Goal: Navigation & Orientation: Find specific page/section

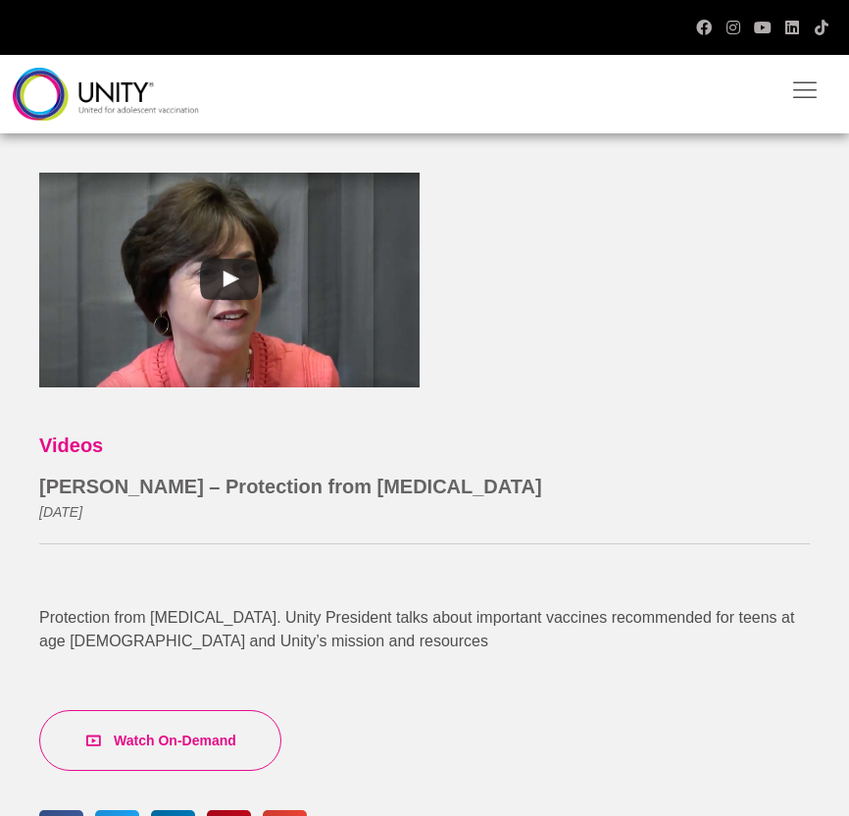
click at [104, 77] on img at bounding box center [106, 94] width 186 height 53
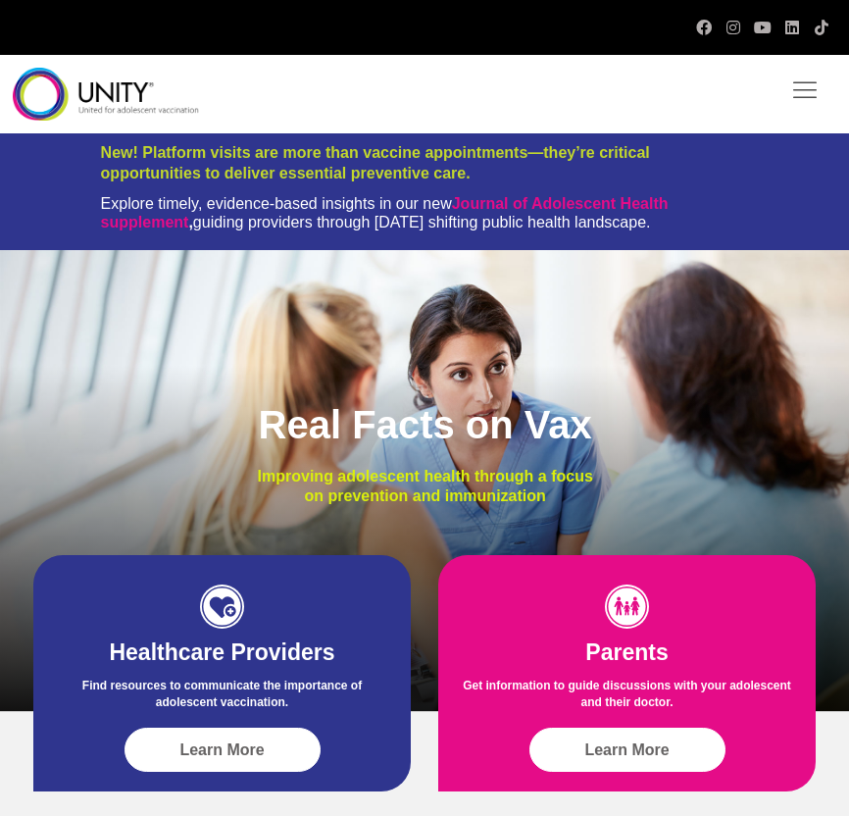
click at [805, 78] on icon at bounding box center [804, 88] width 29 height 29
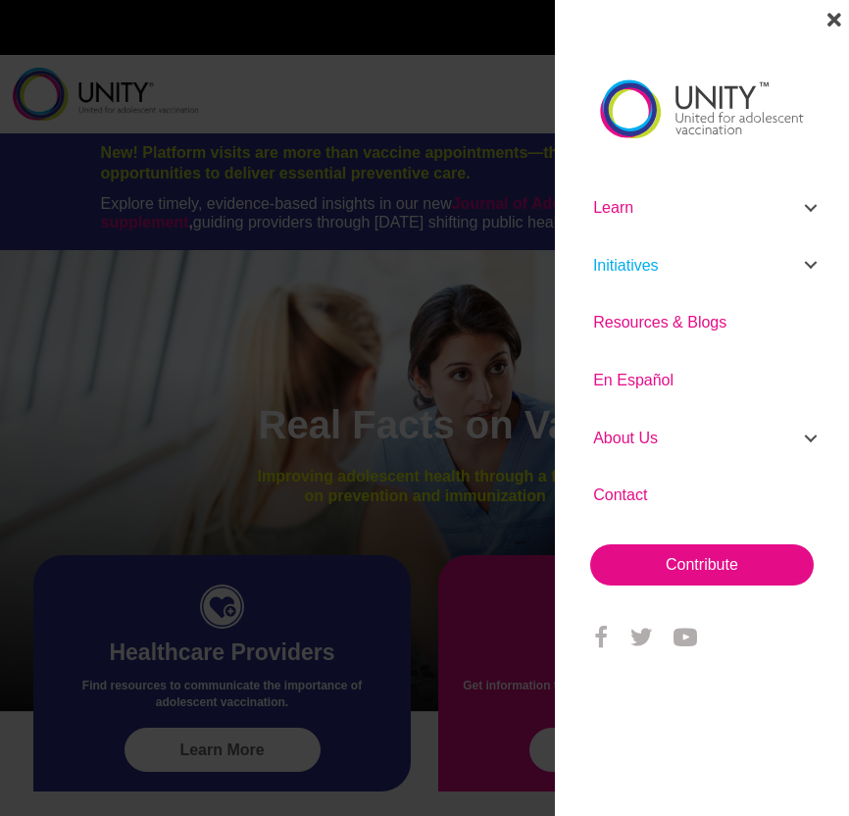
click at [666, 261] on link "Initiatives" at bounding box center [701, 265] width 245 height 57
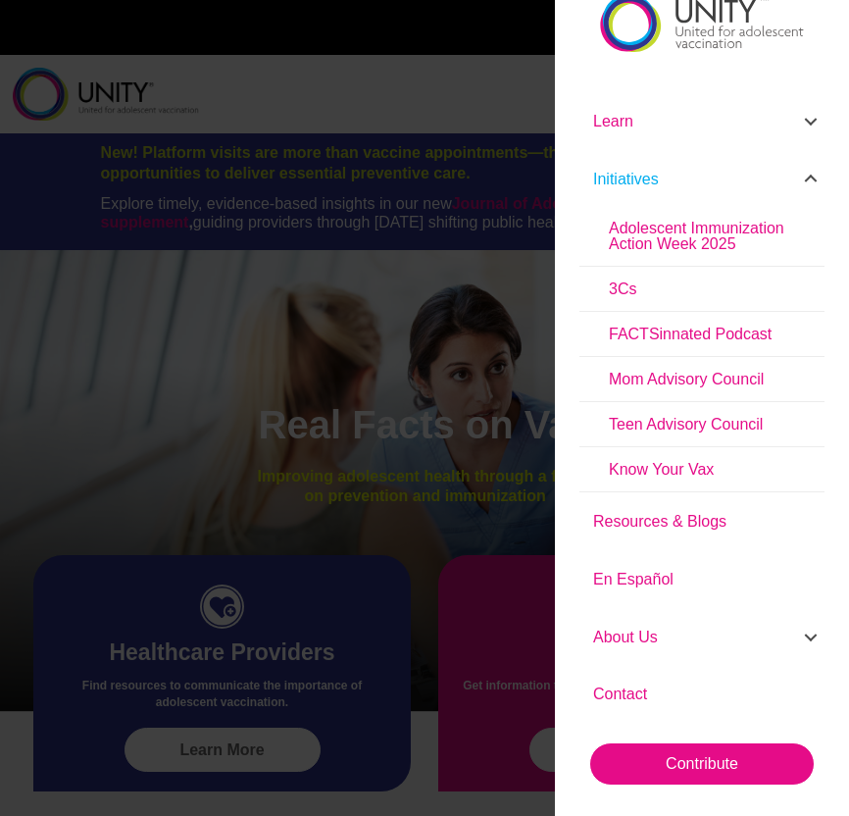
scroll to position [173, 0]
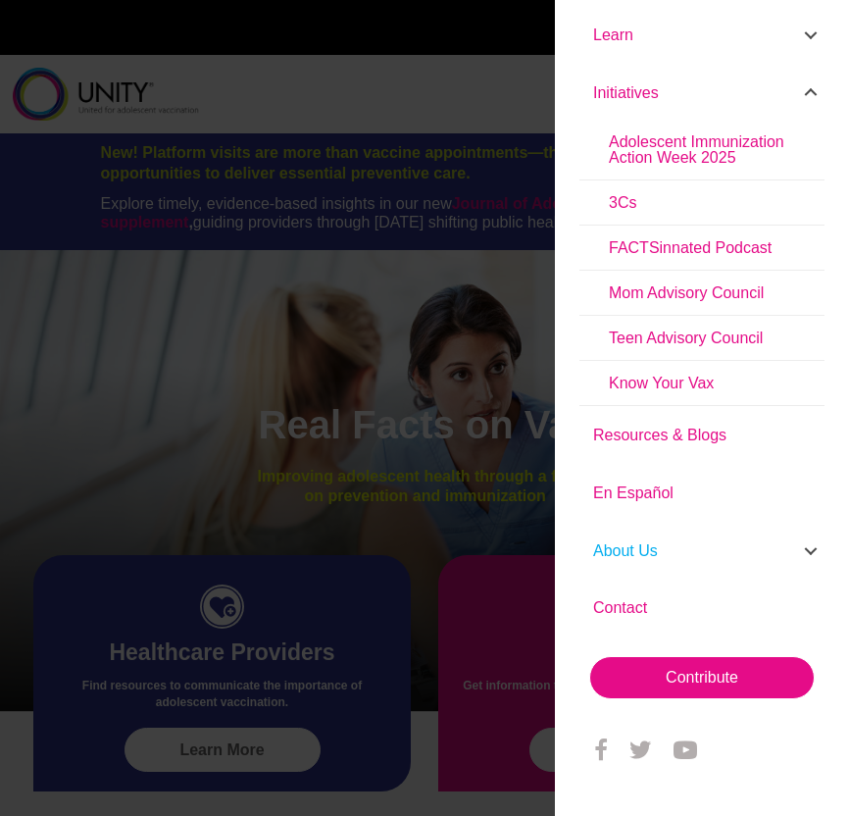
click at [691, 538] on link "About Us" at bounding box center [701, 550] width 245 height 57
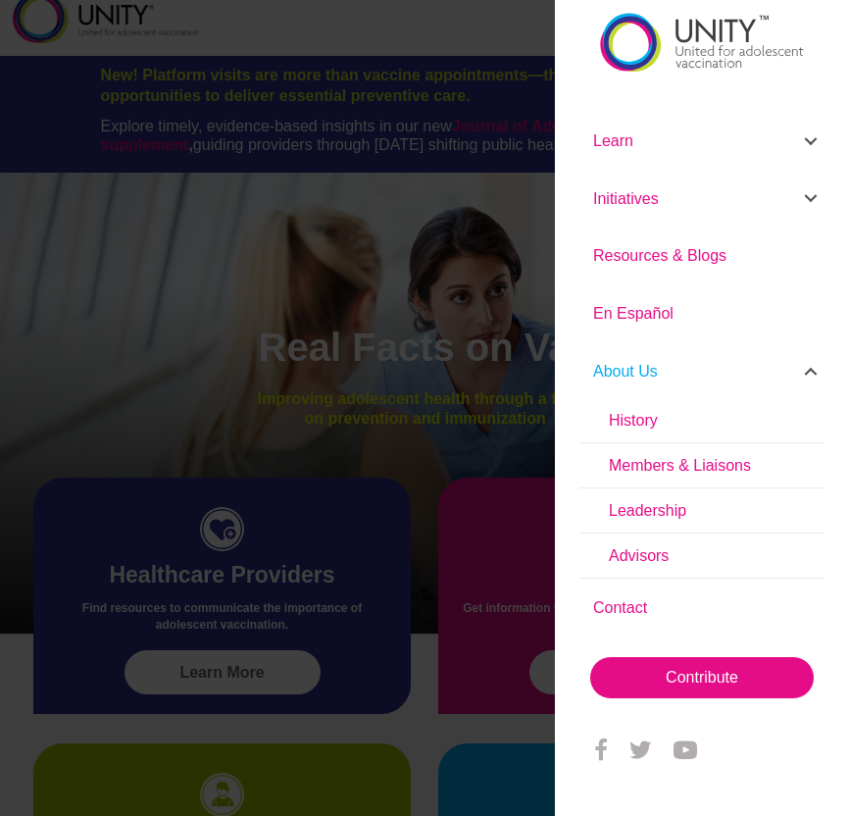
scroll to position [106, 0]
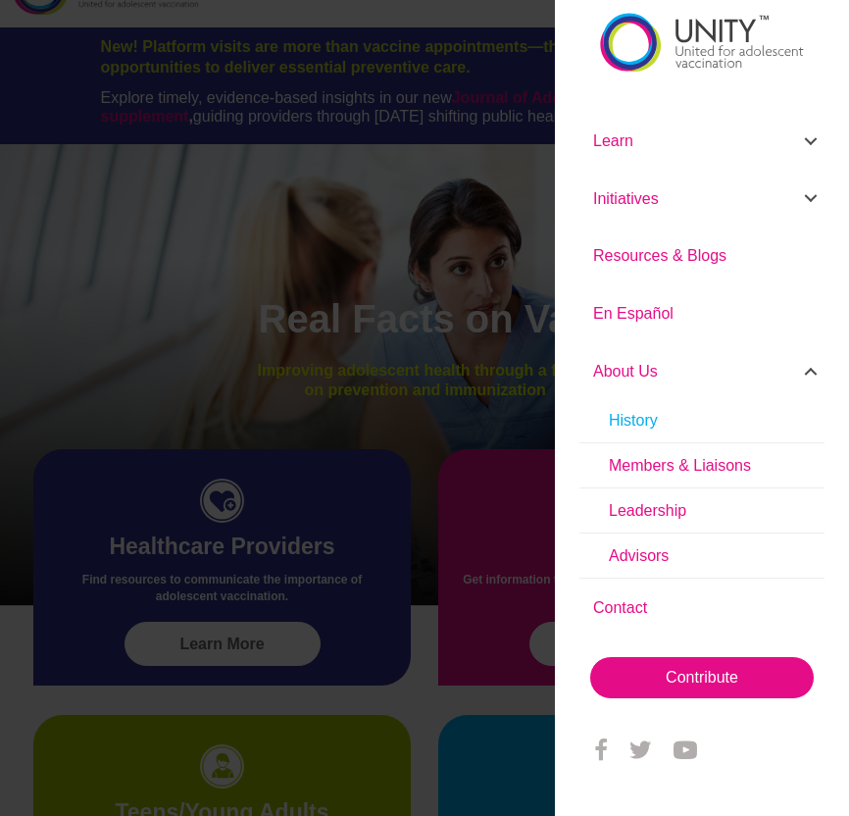
click at [683, 428] on link "History" at bounding box center [701, 421] width 245 height 44
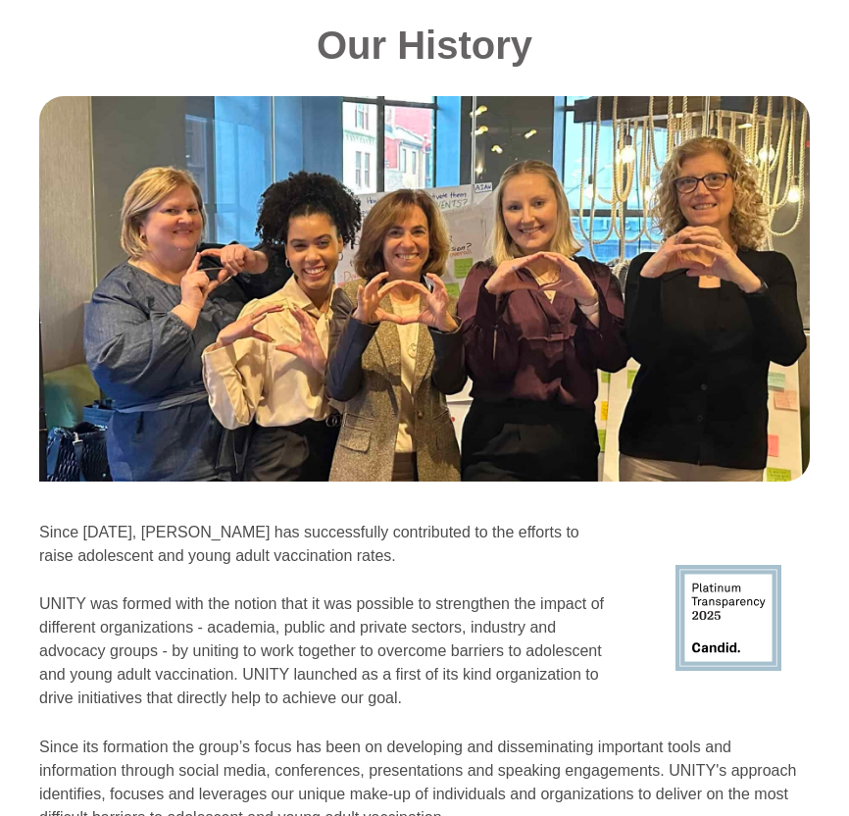
scroll to position [2108, 0]
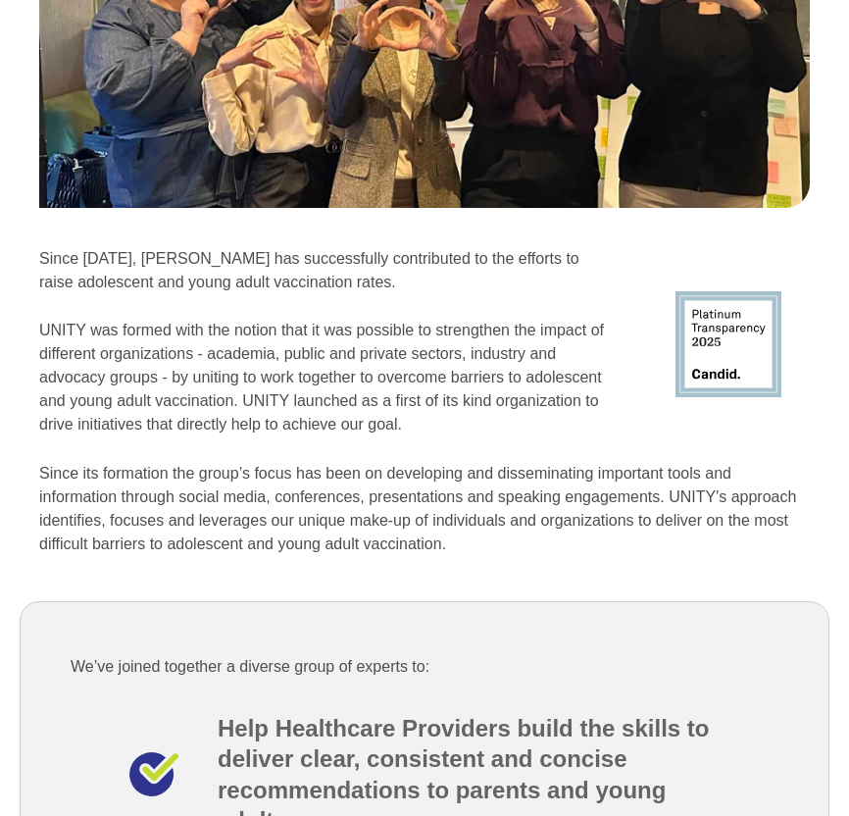
click at [374, 404] on p "UNITY was formed with the notion that it was possible to strengthen the impact …" at bounding box center [323, 378] width 569 height 118
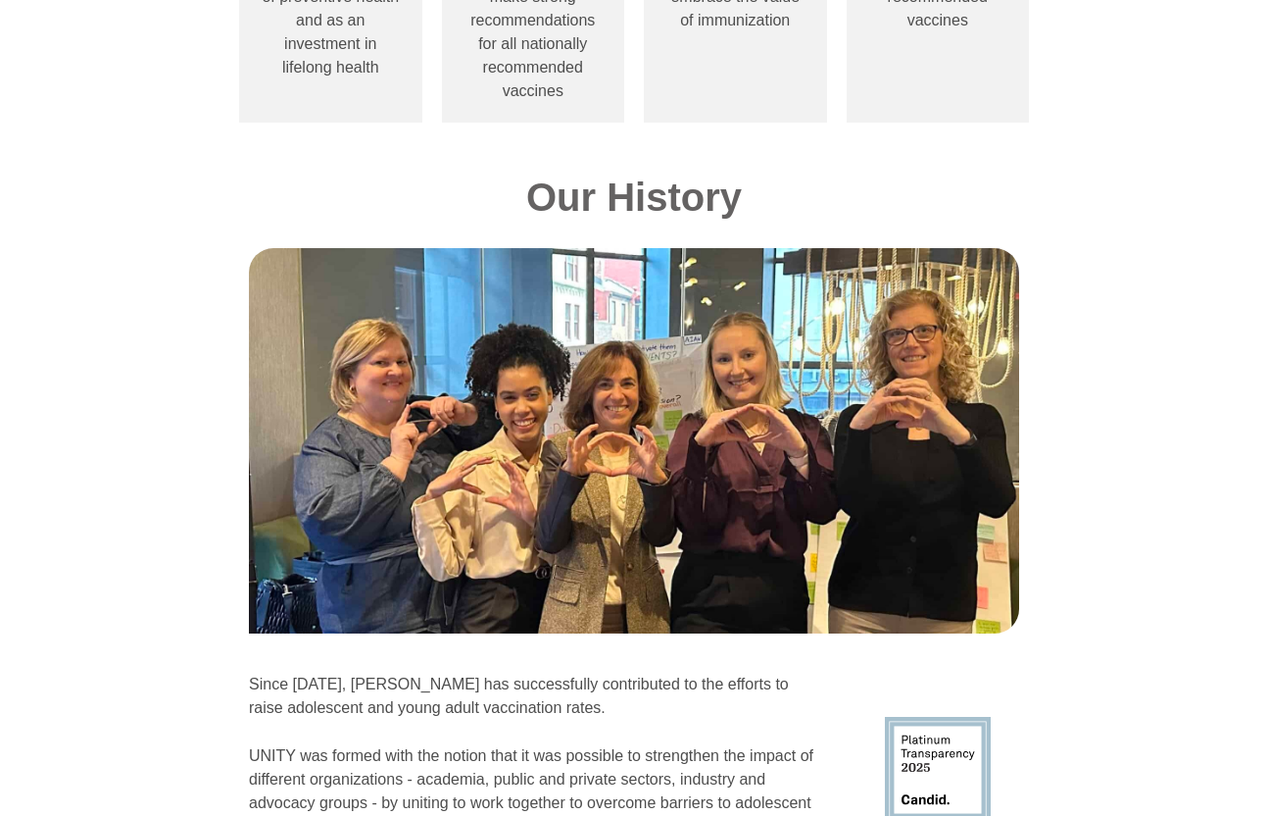
scroll to position [1867, 0]
